Goal: Task Accomplishment & Management: Use online tool/utility

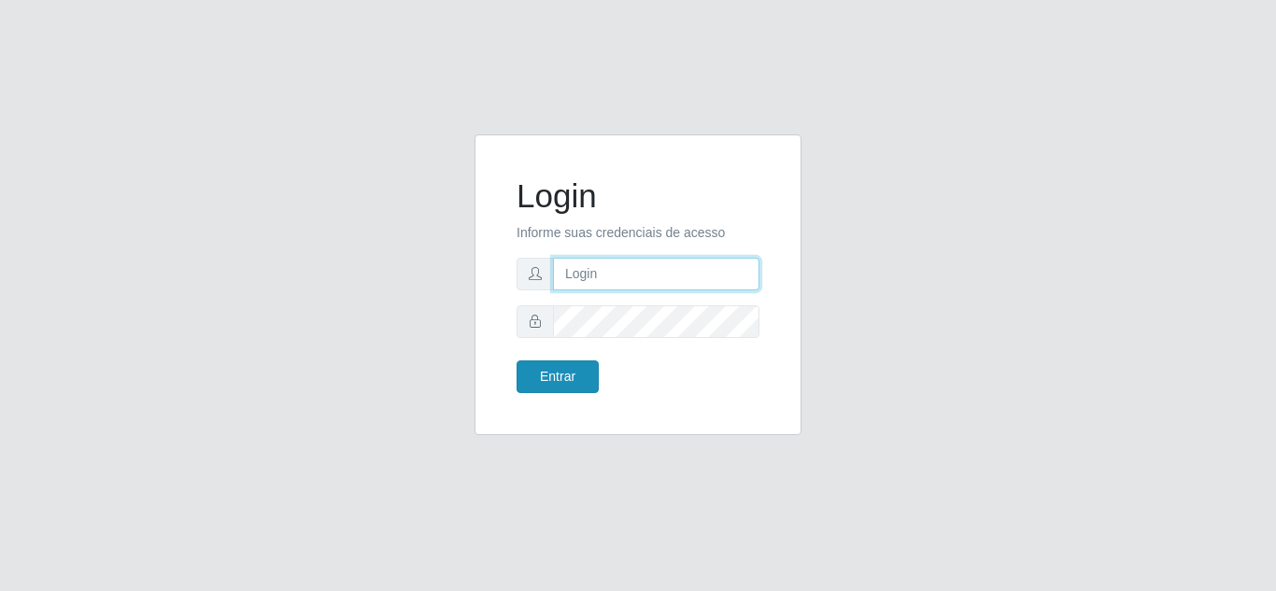
type input "[EMAIL_ADDRESS][DOMAIN_NAME]"
click at [550, 384] on button "Entrar" at bounding box center [557, 376] width 82 height 33
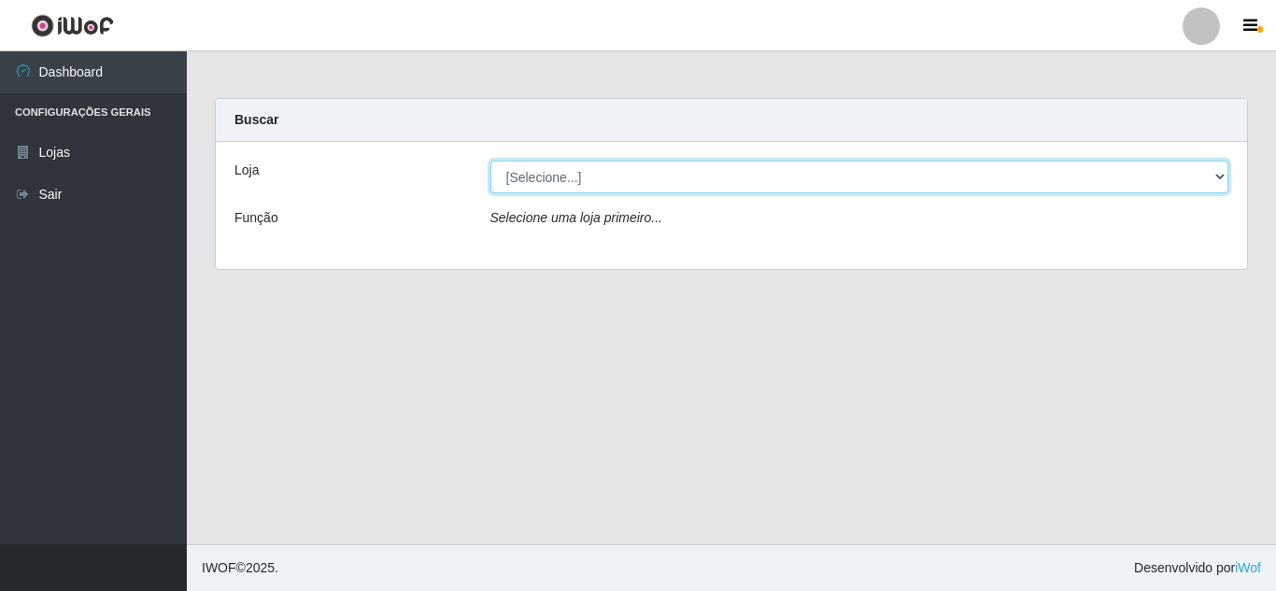
click at [627, 176] on select "[Selecione...] Atacado Vem - Loja 30 Laranjeiras Velha" at bounding box center [859, 177] width 739 height 33
select select "495"
click at [490, 161] on select "[Selecione...] Atacado Vem - Loja 30 Laranjeiras Velha" at bounding box center [859, 177] width 739 height 33
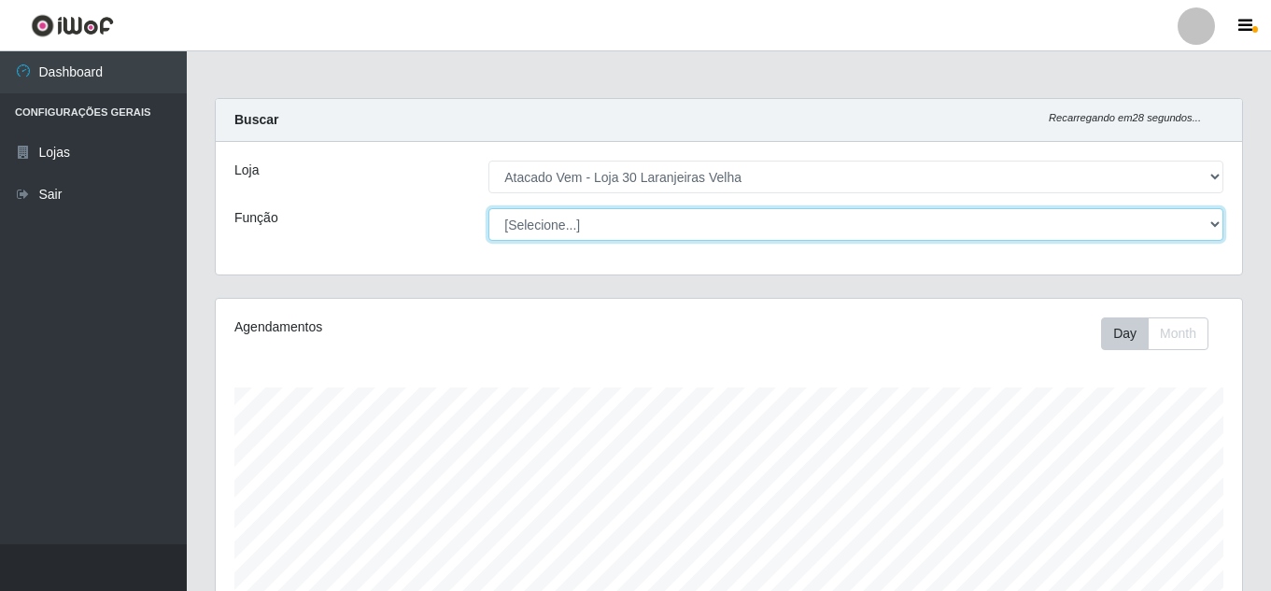
scroll to position [388, 1026]
click at [613, 226] on select "[Selecione...] Repositor Repositor + Repositor ++" at bounding box center [855, 224] width 735 height 33
select select "82"
click at [488, 208] on select "[Selecione...] Repositor Repositor + Repositor ++" at bounding box center [855, 224] width 735 height 33
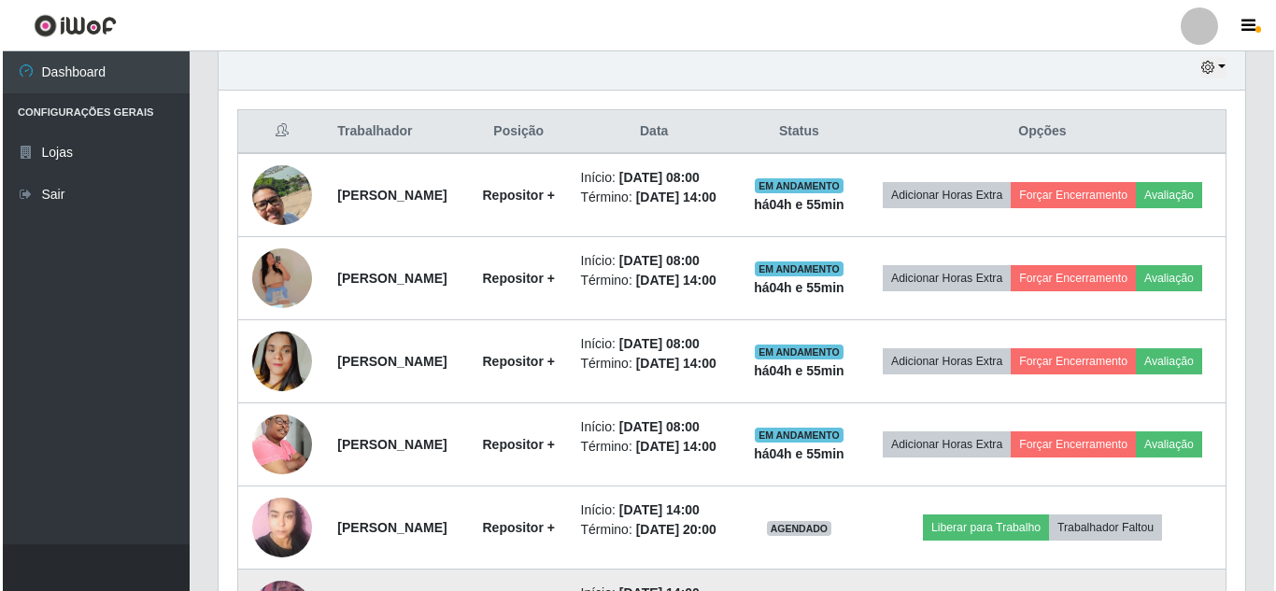
scroll to position [667, 0]
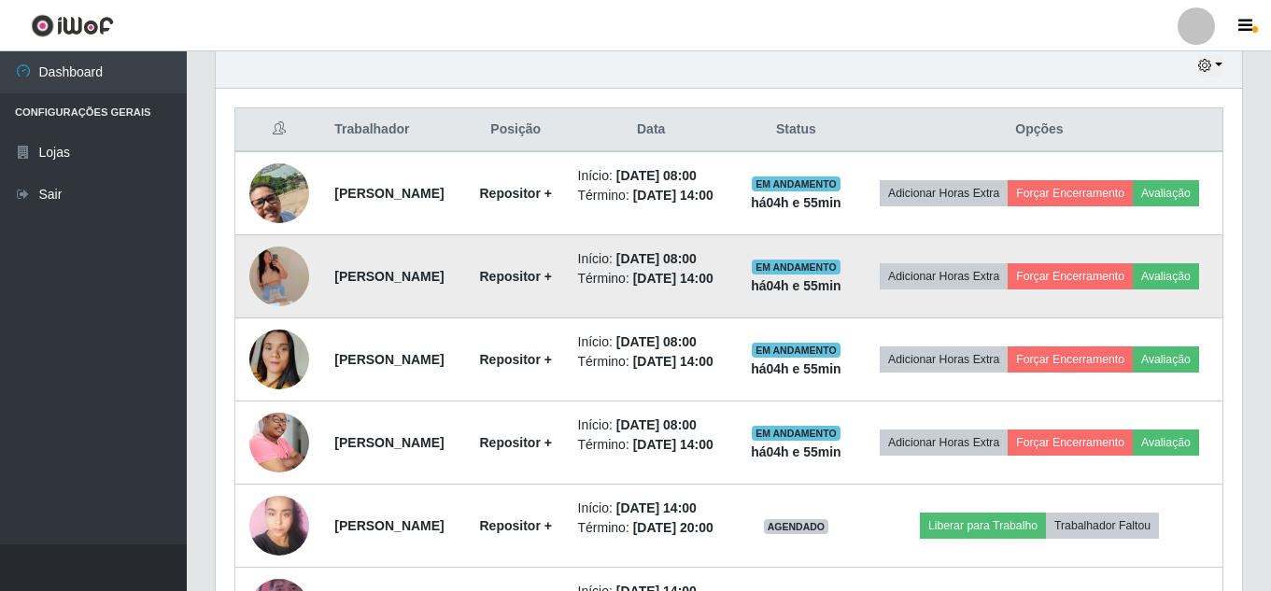
click at [271, 324] on img at bounding box center [279, 276] width 60 height 136
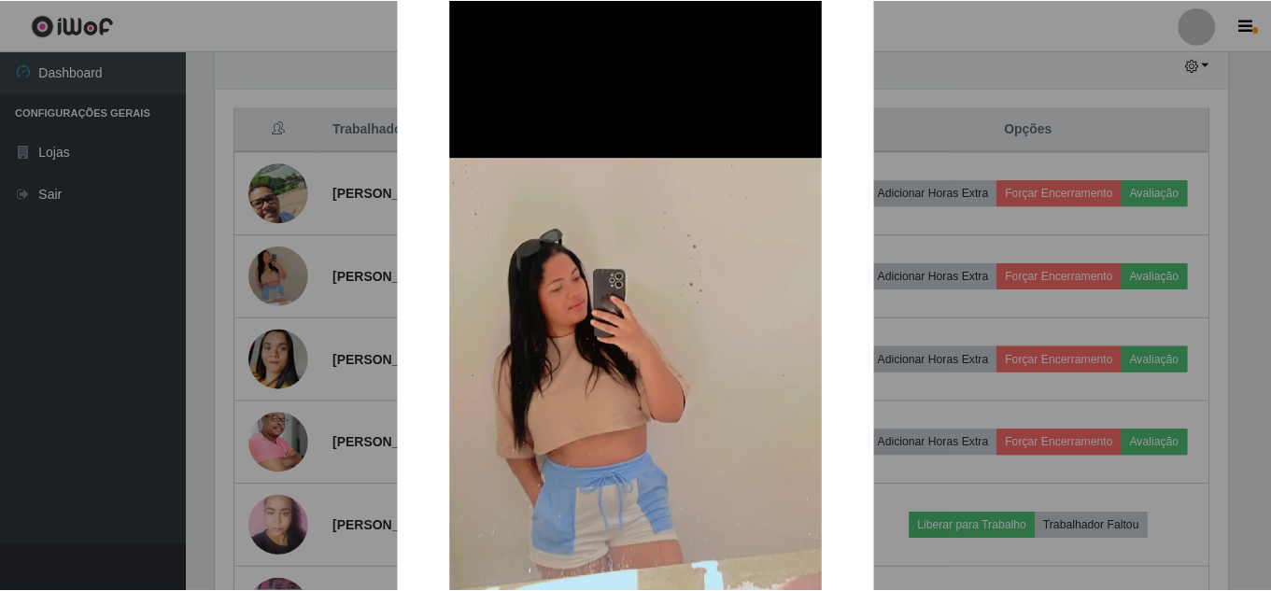
scroll to position [187, 0]
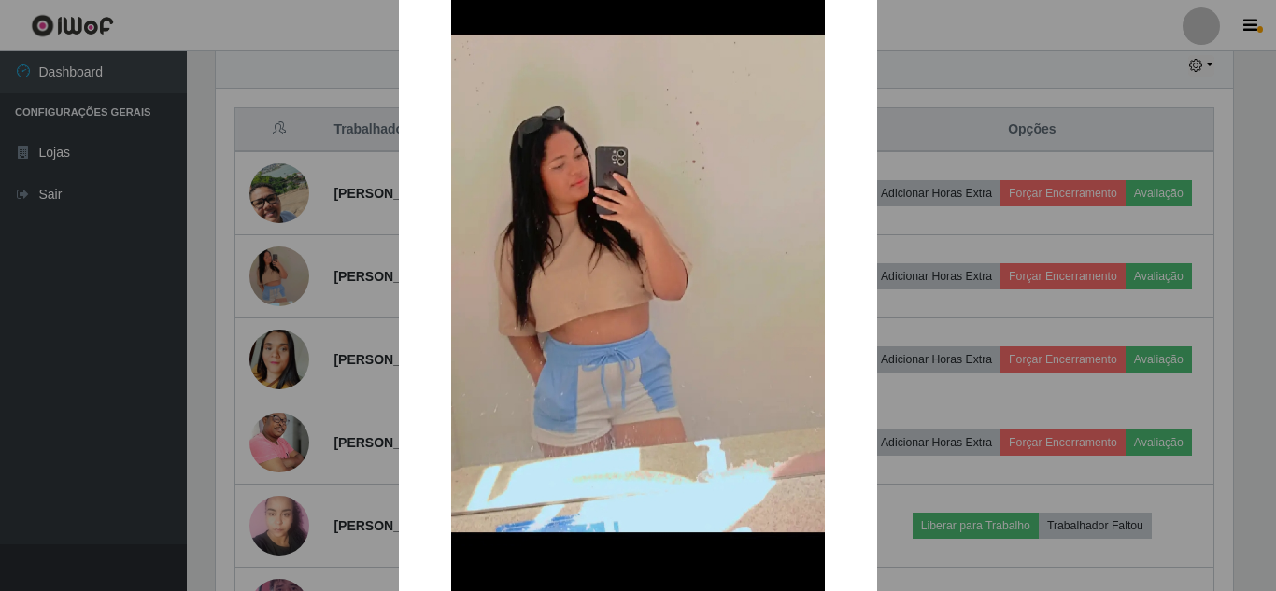
click at [222, 86] on div "× OK Cancel" at bounding box center [638, 295] width 1276 height 591
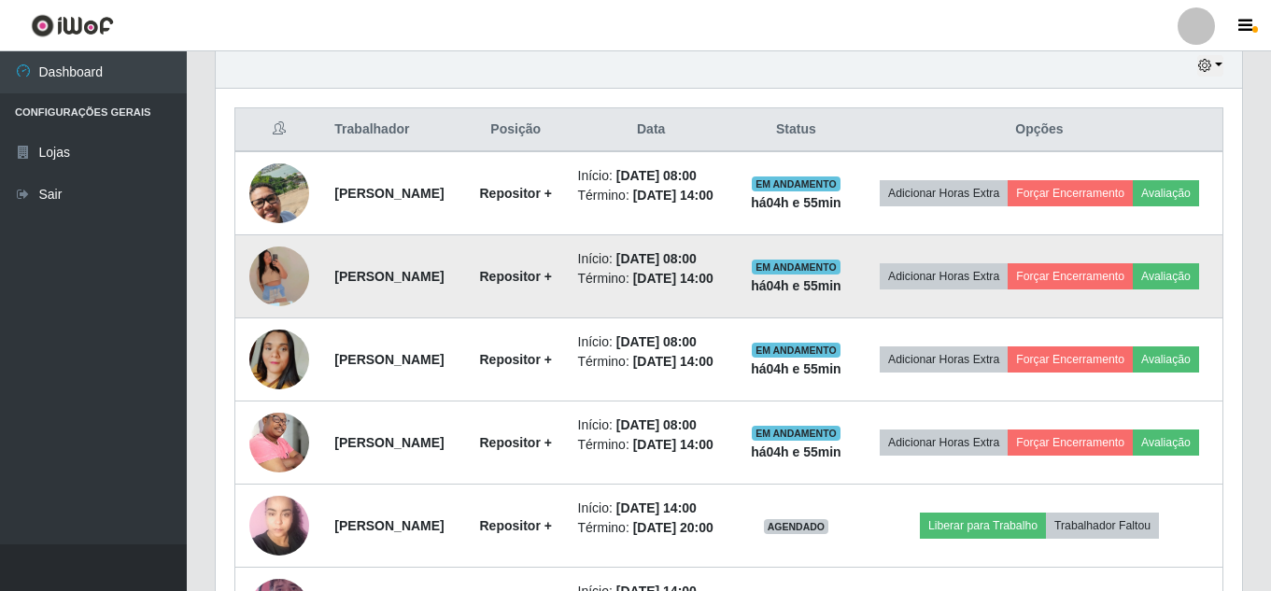
scroll to position [388, 1026]
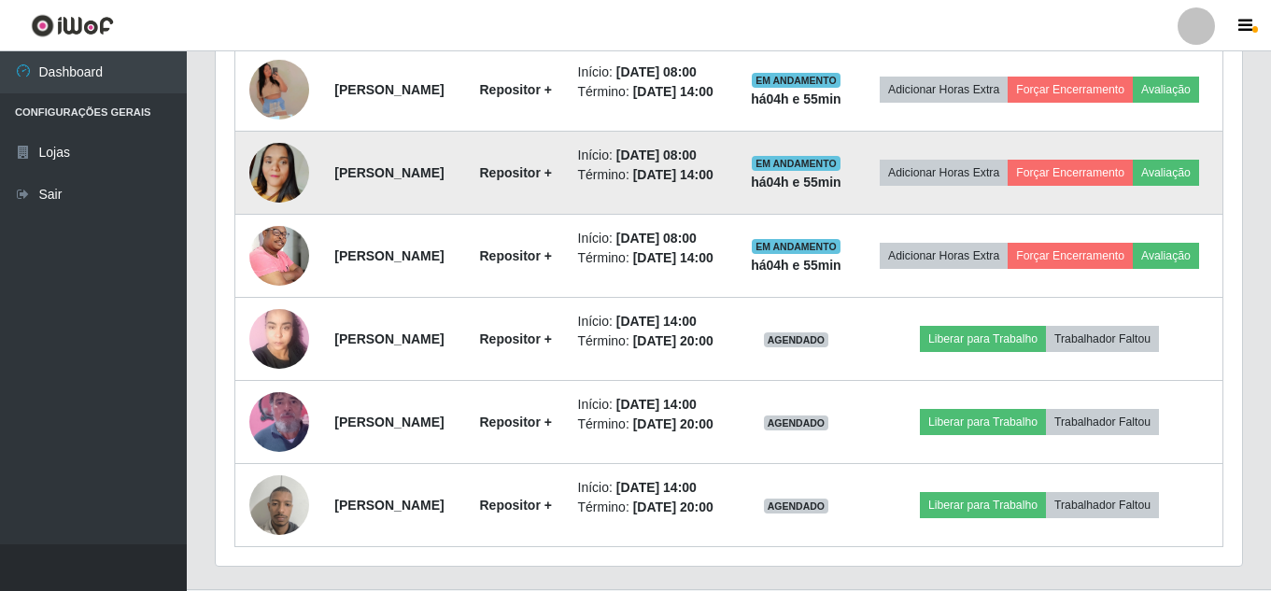
click at [271, 226] on img at bounding box center [279, 173] width 60 height 106
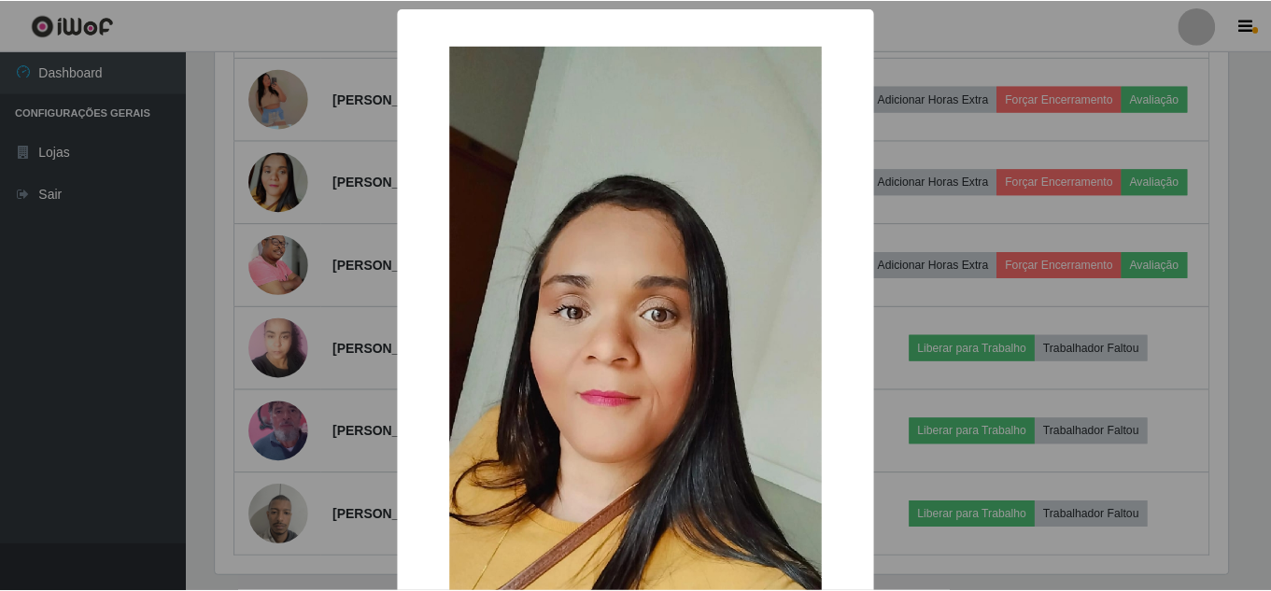
scroll to position [388, 1017]
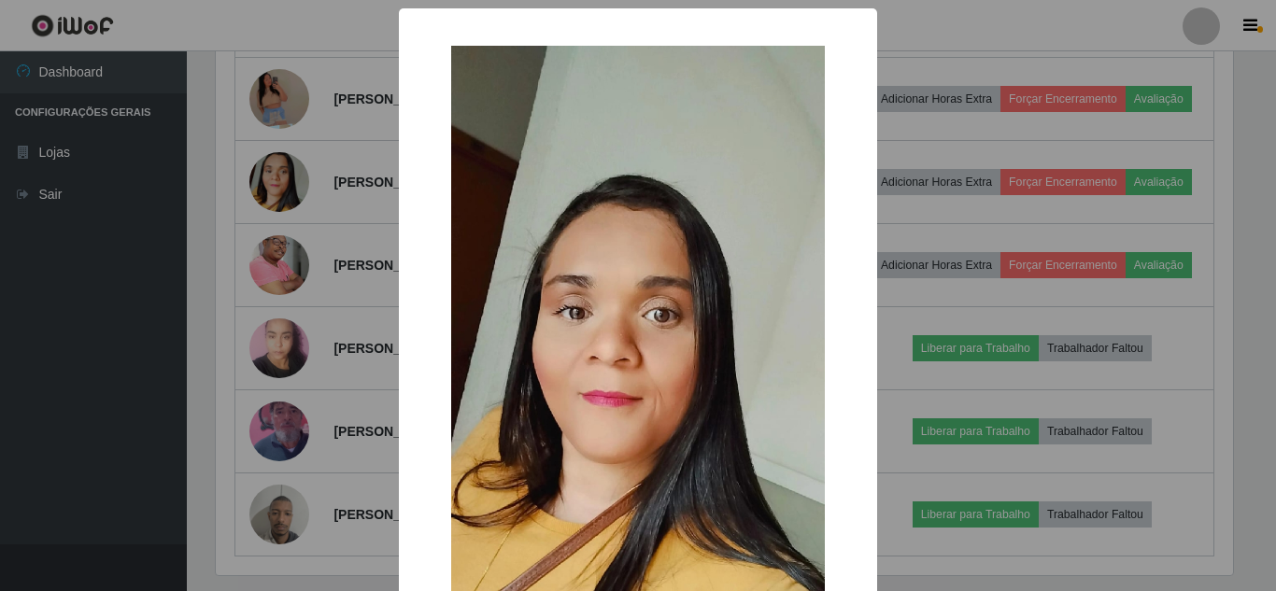
click at [148, 223] on div "× OK Cancel" at bounding box center [638, 295] width 1276 height 591
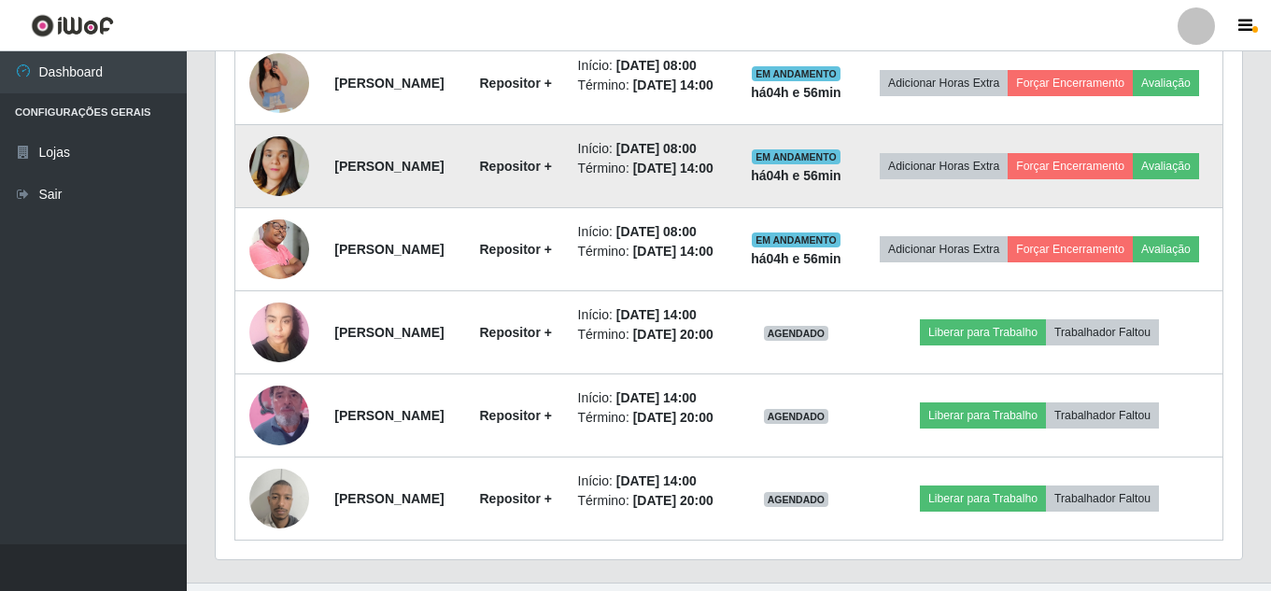
scroll to position [854, 0]
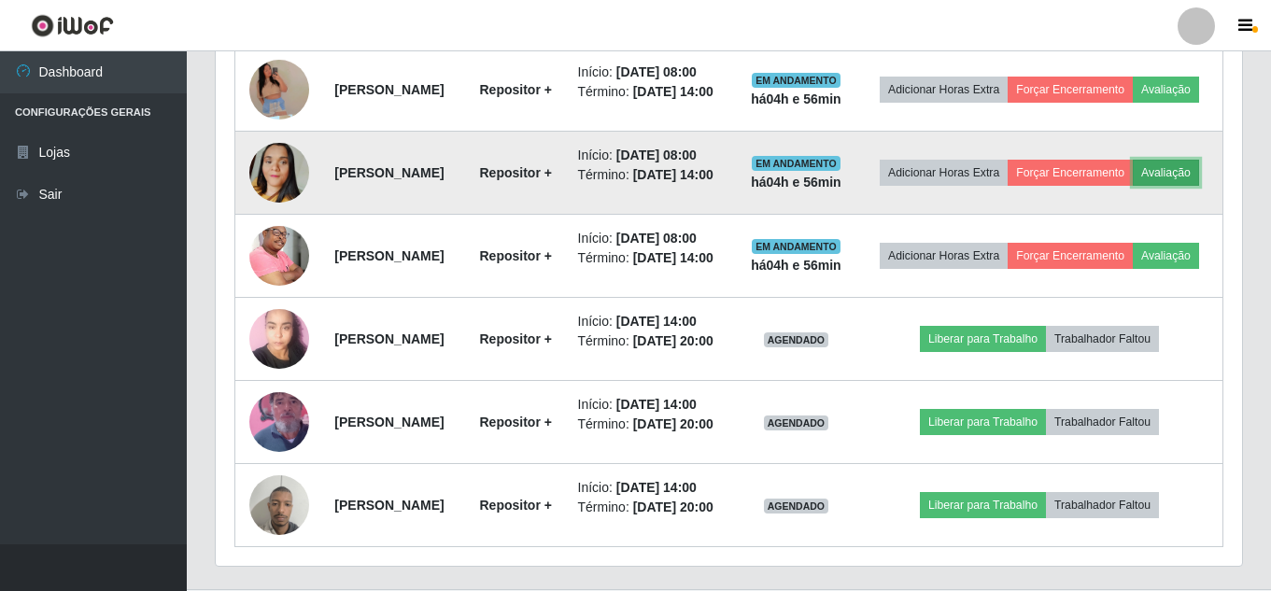
click at [1133, 186] on button "Avaliação" at bounding box center [1166, 173] width 66 height 26
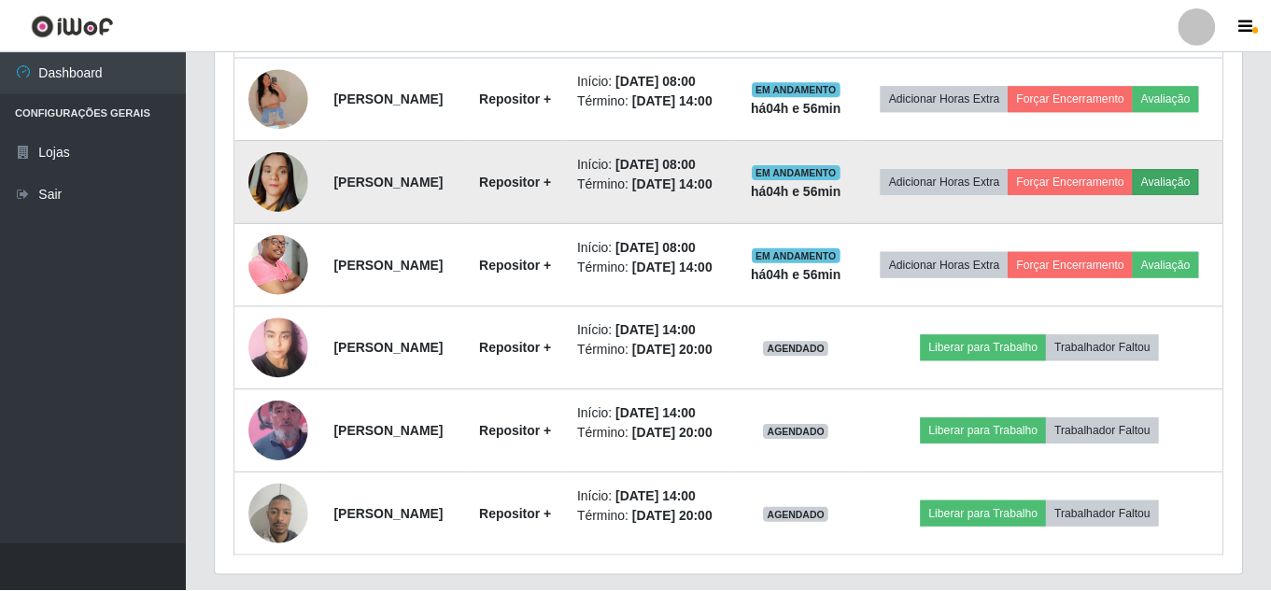
scroll to position [388, 1017]
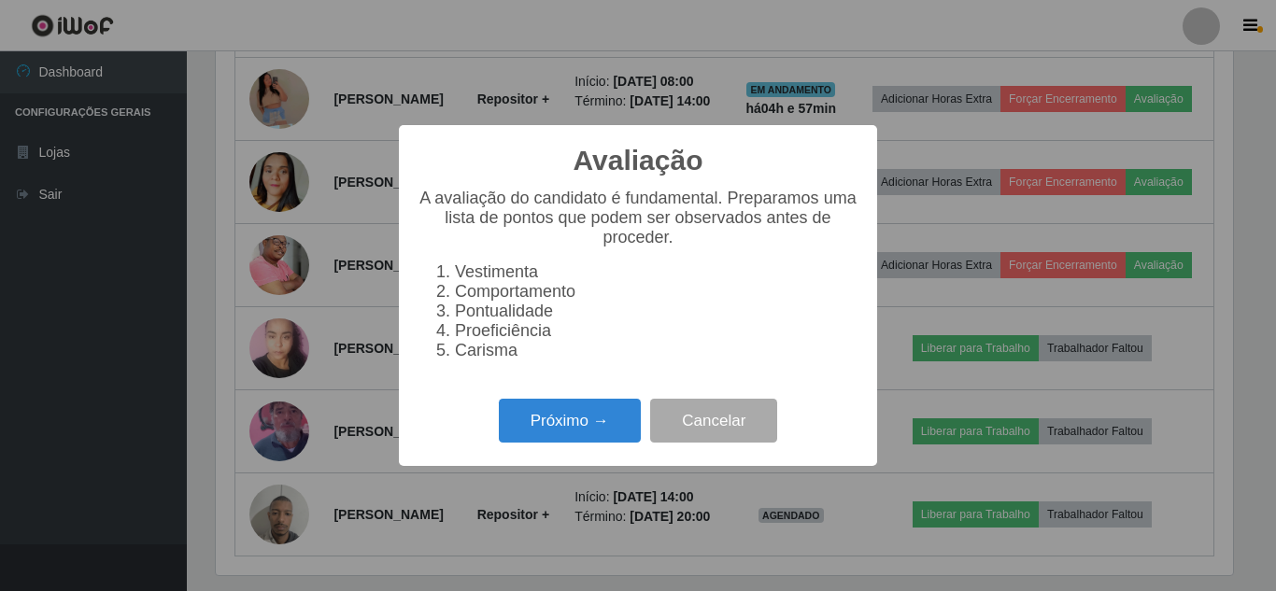
click at [791, 67] on div "Avaliação × A avaliação do candidato é fundamental. Preparamos uma lista de pon…" at bounding box center [638, 295] width 1276 height 591
click at [725, 443] on button "Cancelar" at bounding box center [713, 421] width 127 height 44
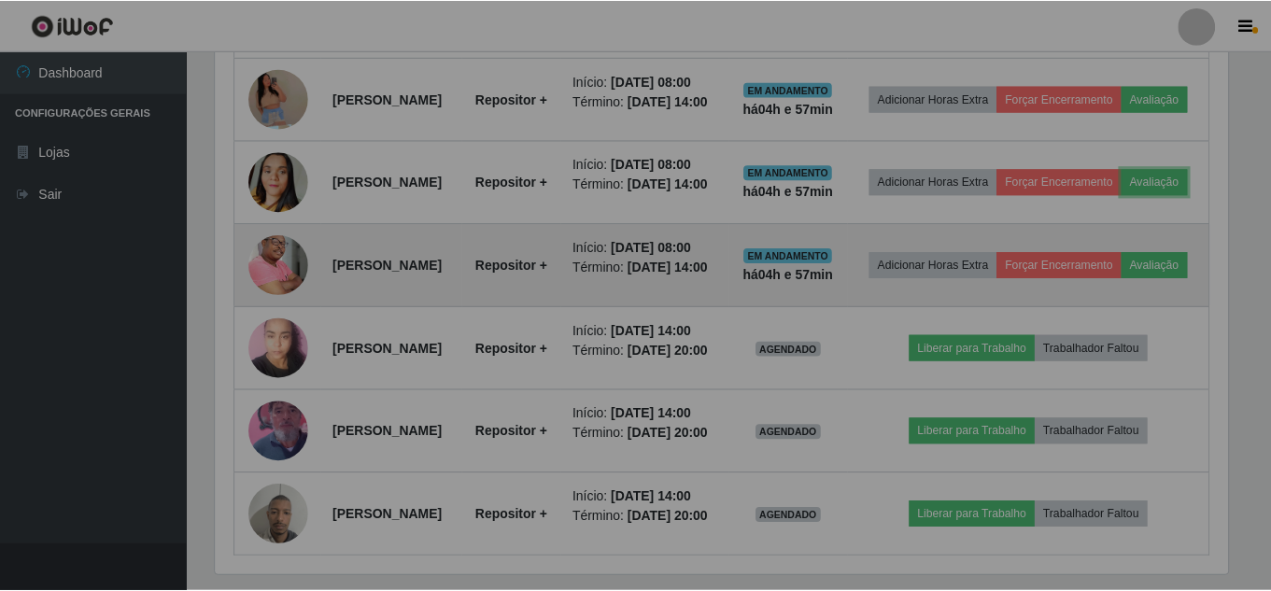
scroll to position [388, 1026]
